Goal: Task Accomplishment & Management: Manage account settings

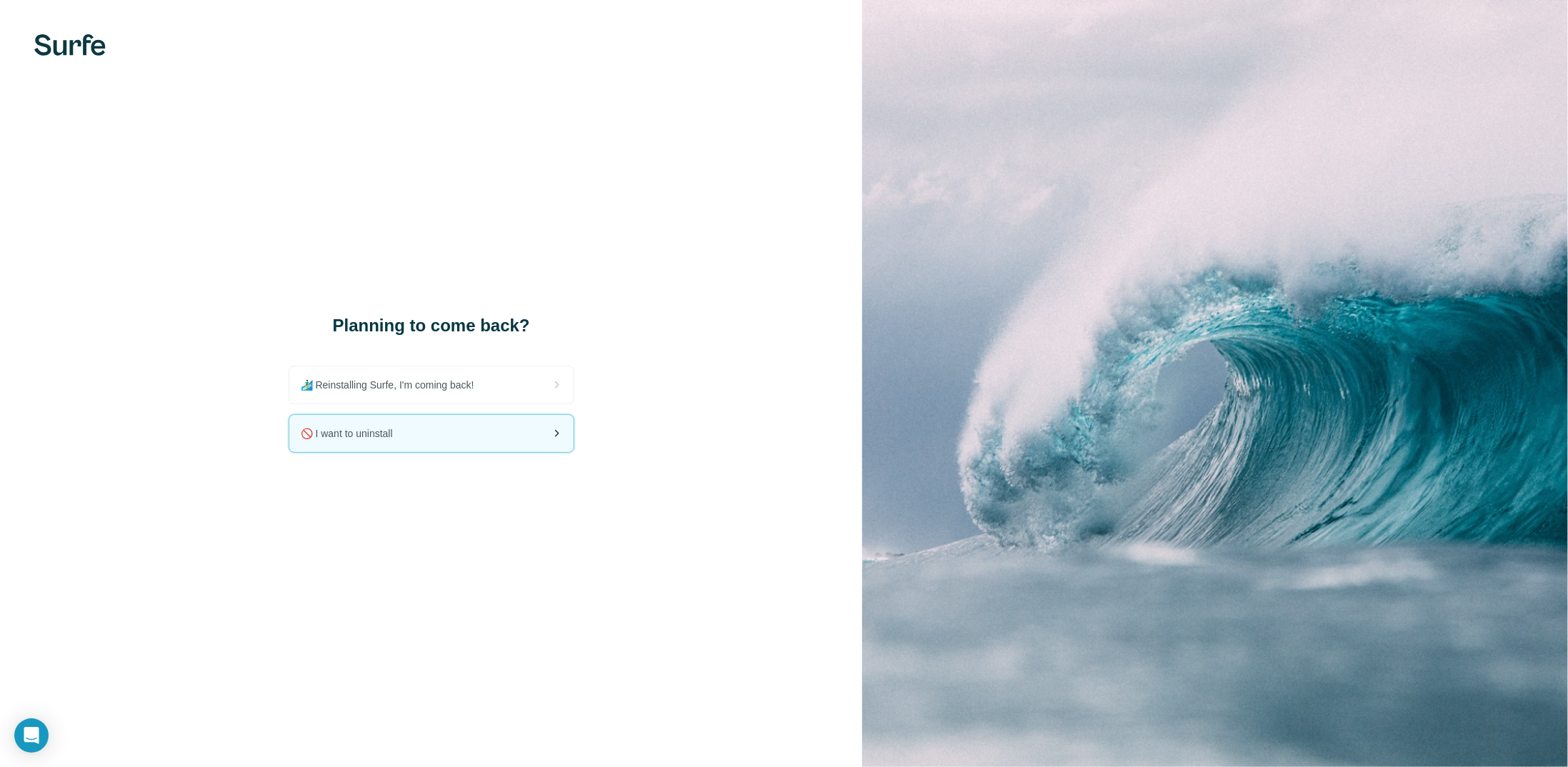
drag, startPoint x: 1307, startPoint y: 76, endPoint x: 361, endPoint y: 436, distance: 1012.2
click at [361, 436] on span "🚫 I want to uninstall" at bounding box center [353, 434] width 104 height 14
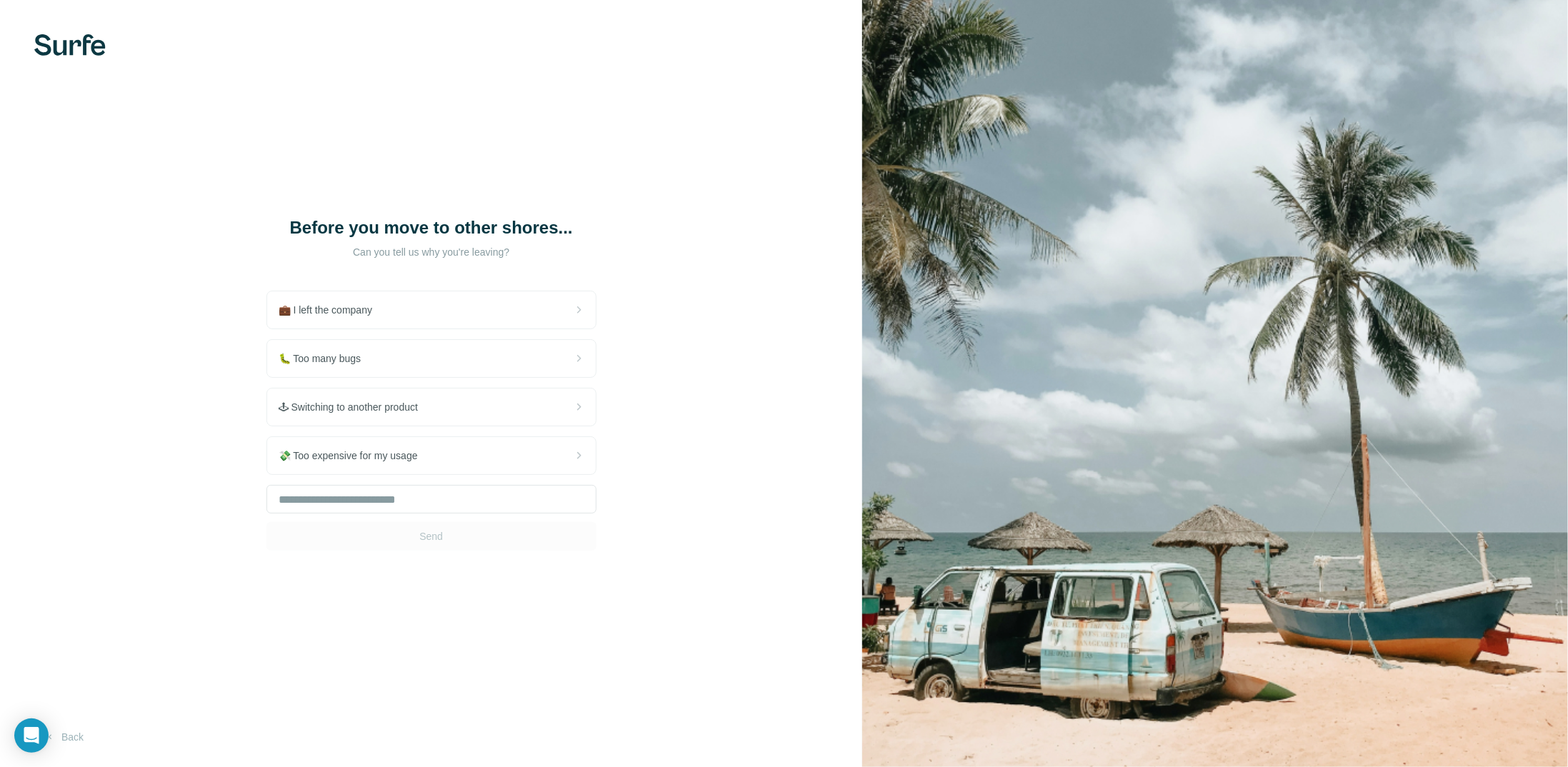
click at [360, 426] on div "🕹 Switching to another product" at bounding box center [431, 407] width 329 height 37
click at [385, 513] on input "text" at bounding box center [431, 499] width 330 height 29
type input "**********"
click at [431, 544] on span "Send" at bounding box center [431, 537] width 23 height 14
